Goal: Task Accomplishment & Management: Use online tool/utility

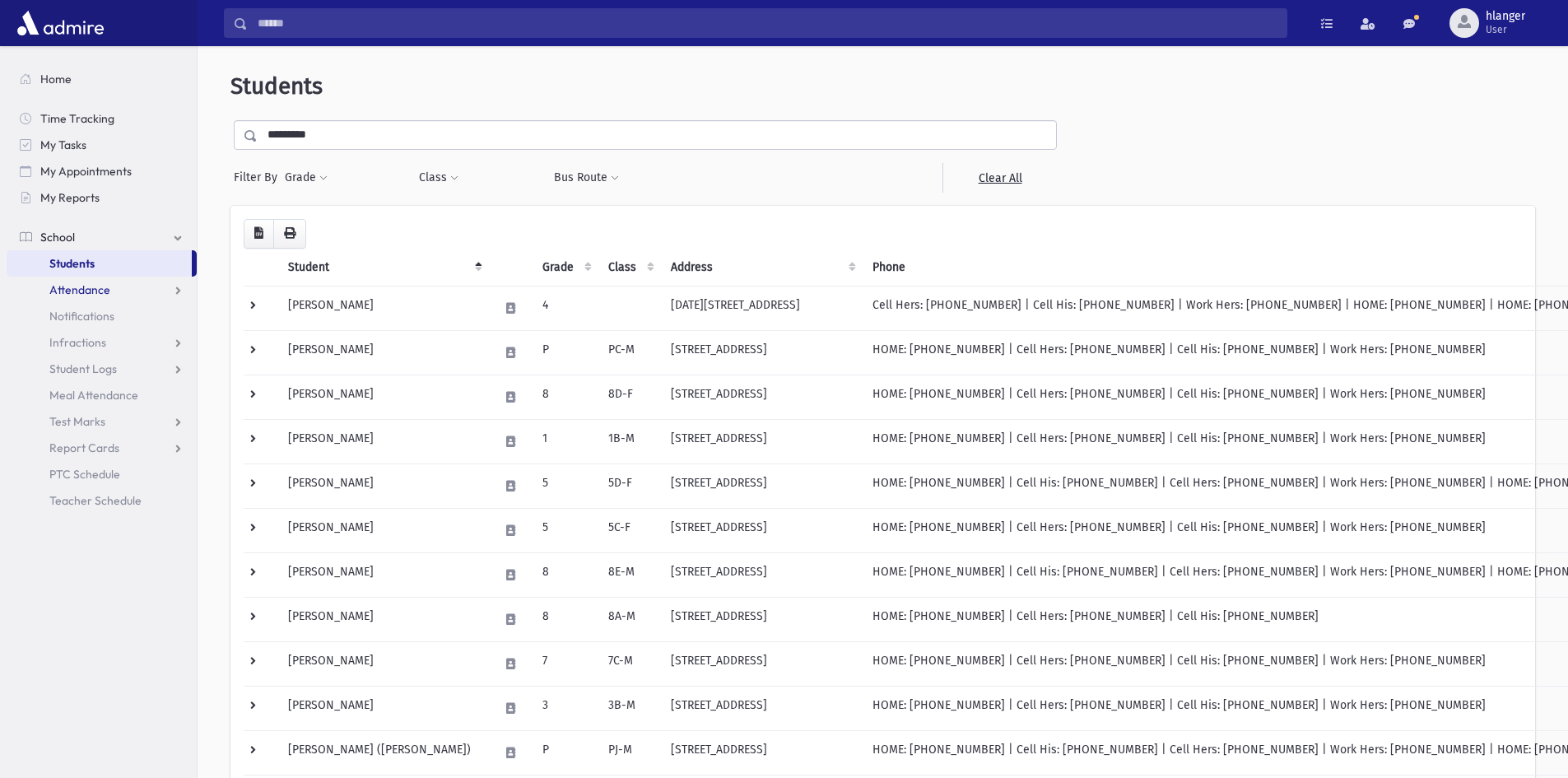
click at [58, 292] on span "Attendance" at bounding box center [80, 290] width 61 height 15
click at [61, 317] on link "Entry" at bounding box center [102, 316] width 190 height 26
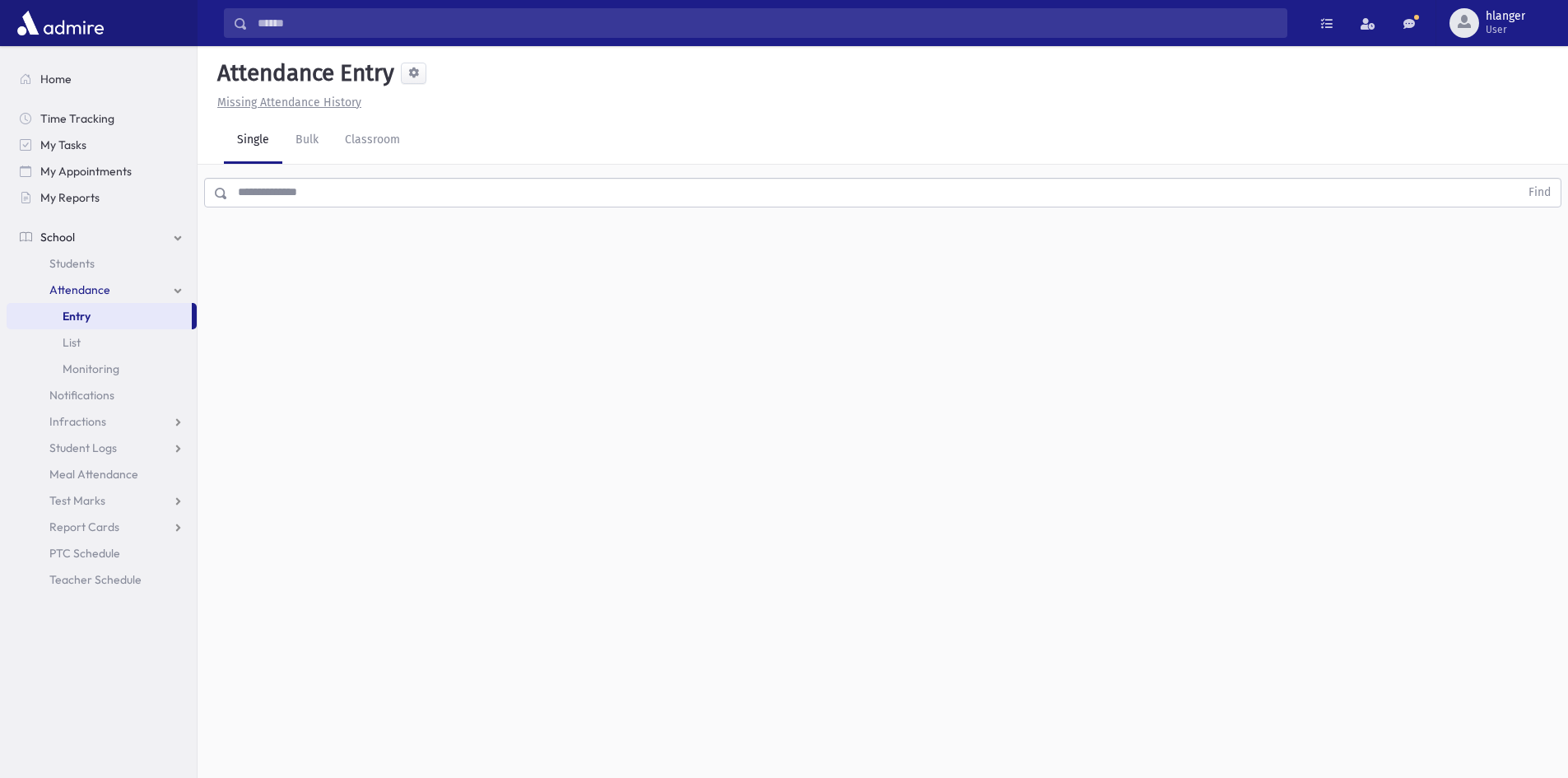
click at [286, 195] on input "text" at bounding box center [873, 193] width 1291 height 30
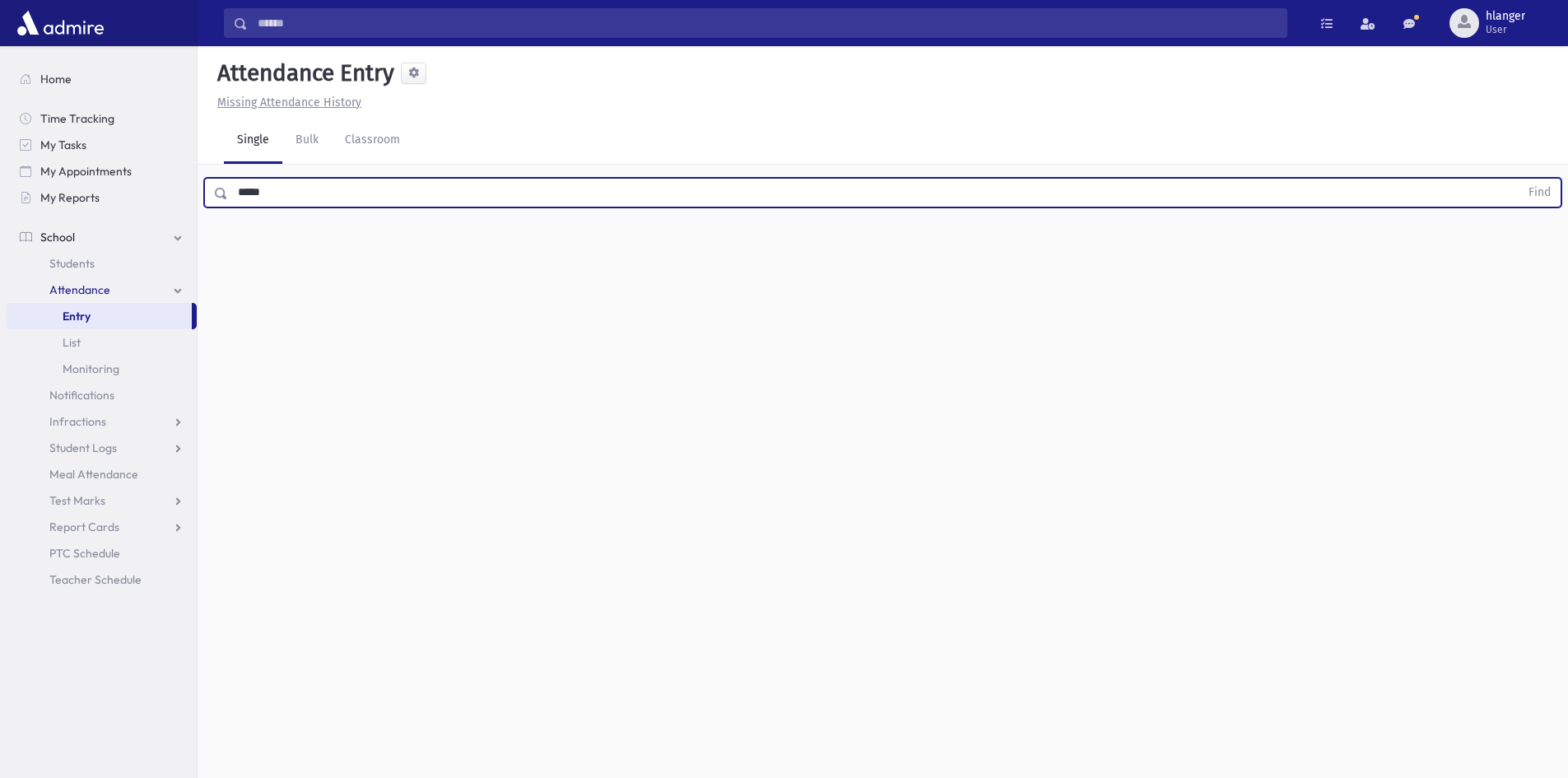
click at [1518, 179] on button "Find" at bounding box center [1539, 193] width 42 height 28
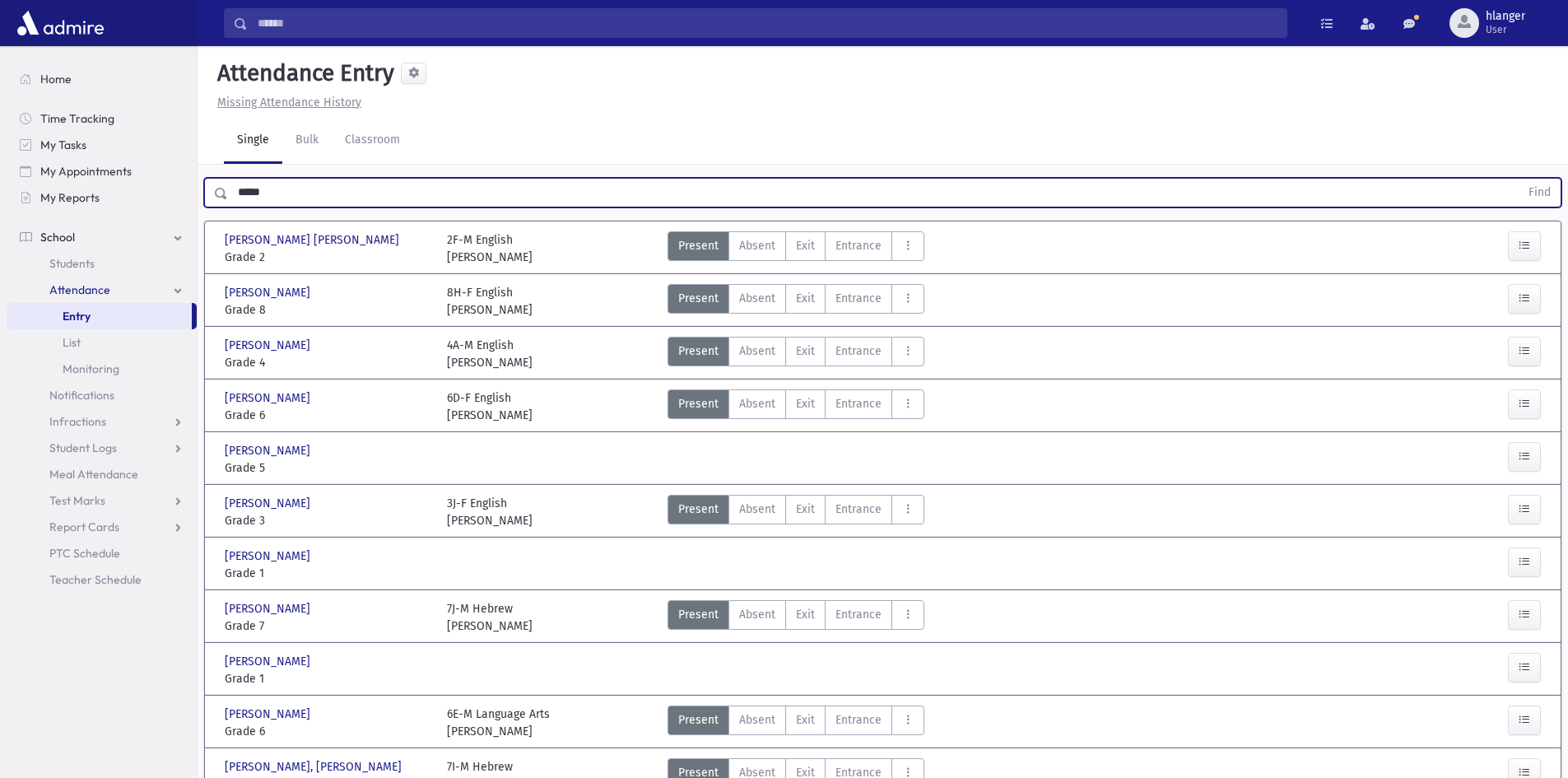
click at [388, 197] on input "*****" at bounding box center [873, 193] width 1291 height 30
type input "********"
click at [1518, 179] on button "Find" at bounding box center [1539, 193] width 42 height 28
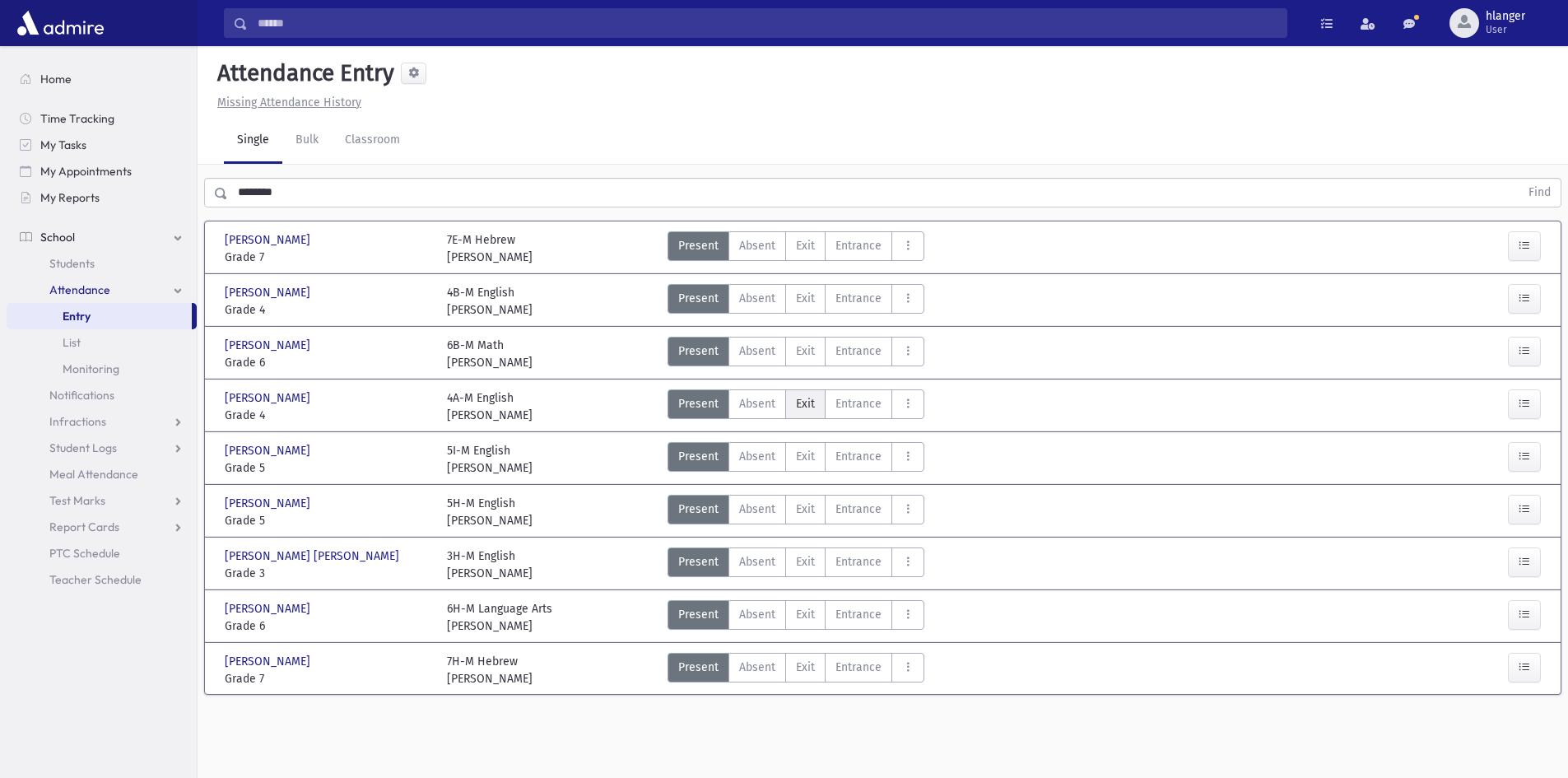
click at [822, 401] on label "Exit Ex" at bounding box center [805, 404] width 40 height 30
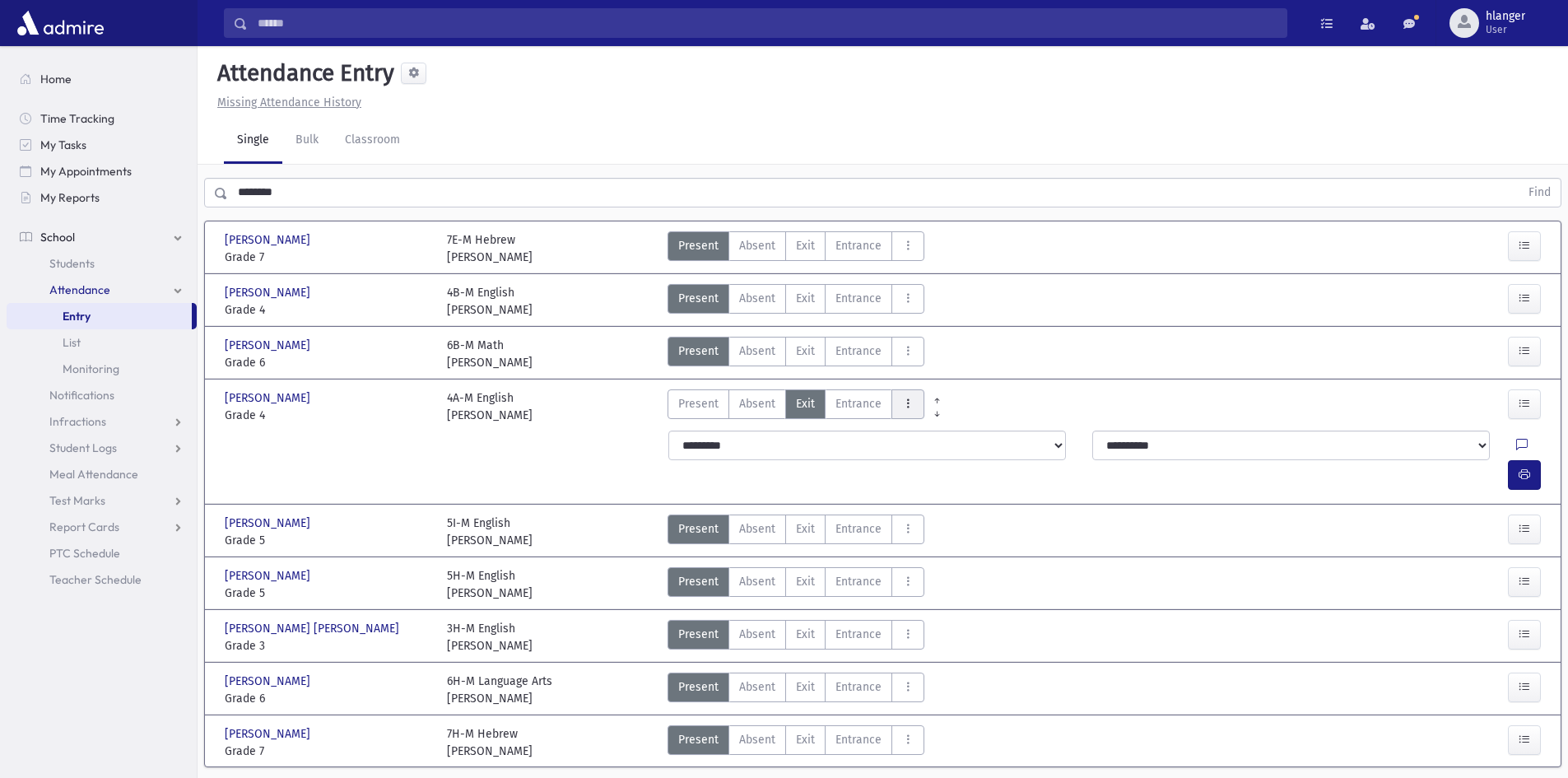
click at [912, 401] on icon "AttTypes" at bounding box center [907, 404] width 11 height 14
click at [912, 504] on span "Late" at bounding box center [957, 508] width 106 height 17
click at [1524, 467] on icon "button" at bounding box center [1524, 474] width 11 height 14
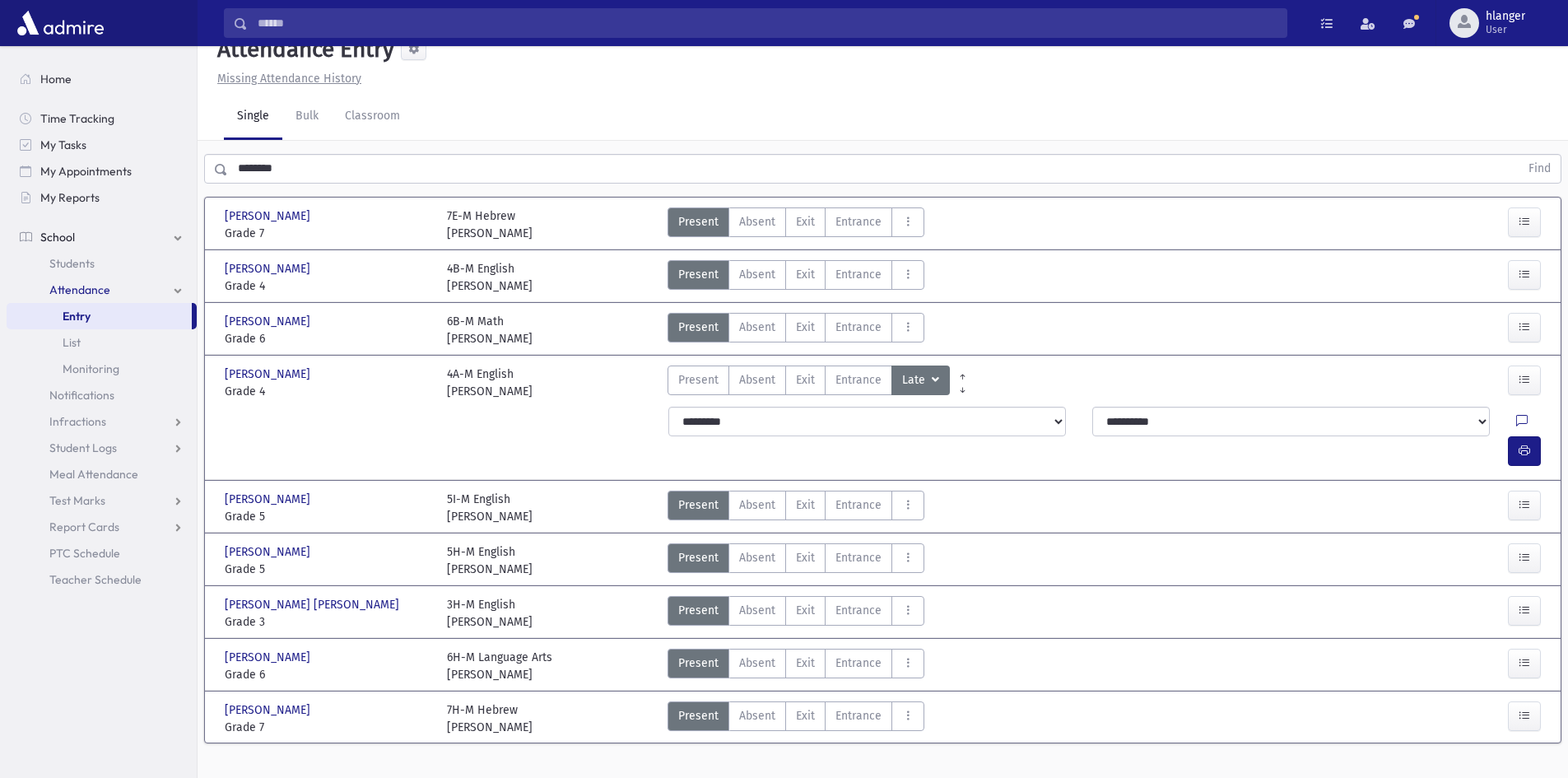
scroll to position [37, 0]
